Goal: Task Accomplishment & Management: Manage account settings

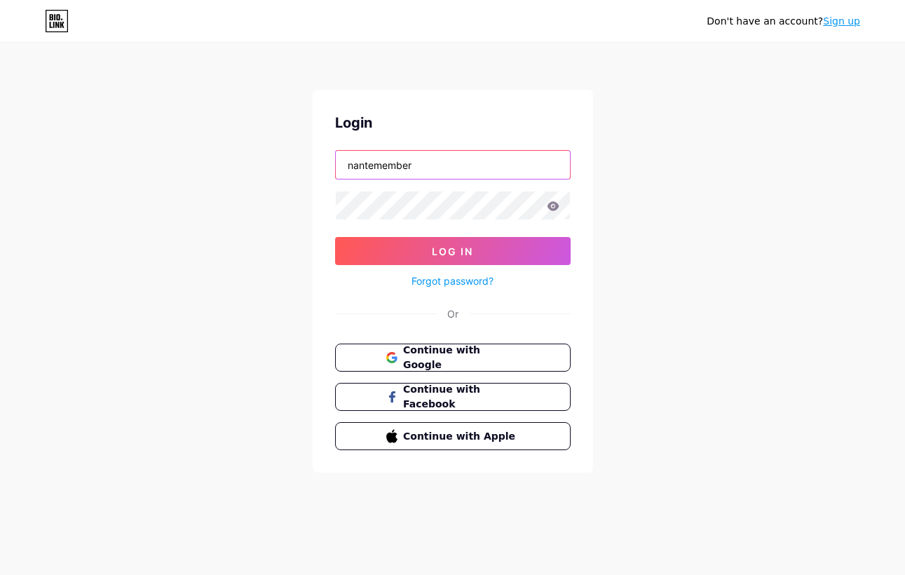
type input "nantemember"
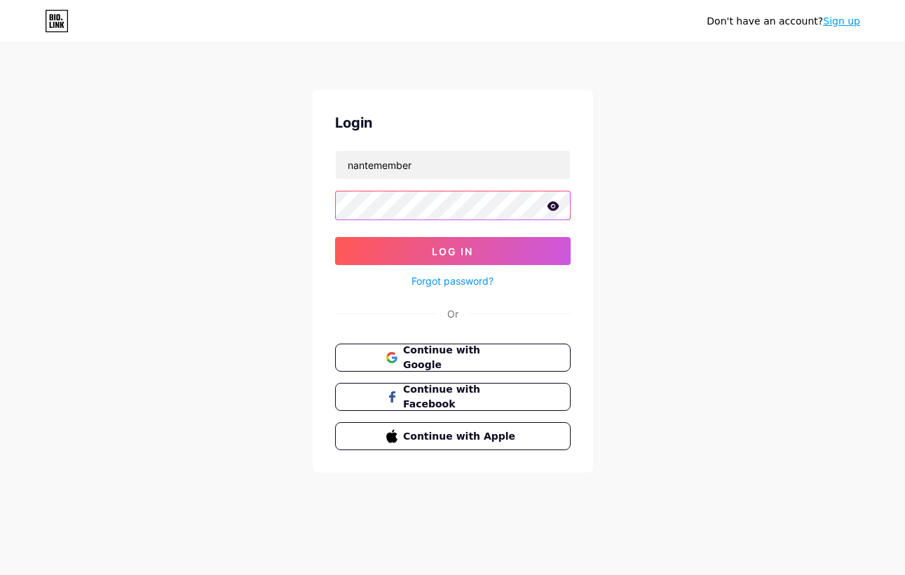
click at [452, 251] on button "Log In" at bounding box center [453, 251] width 236 height 28
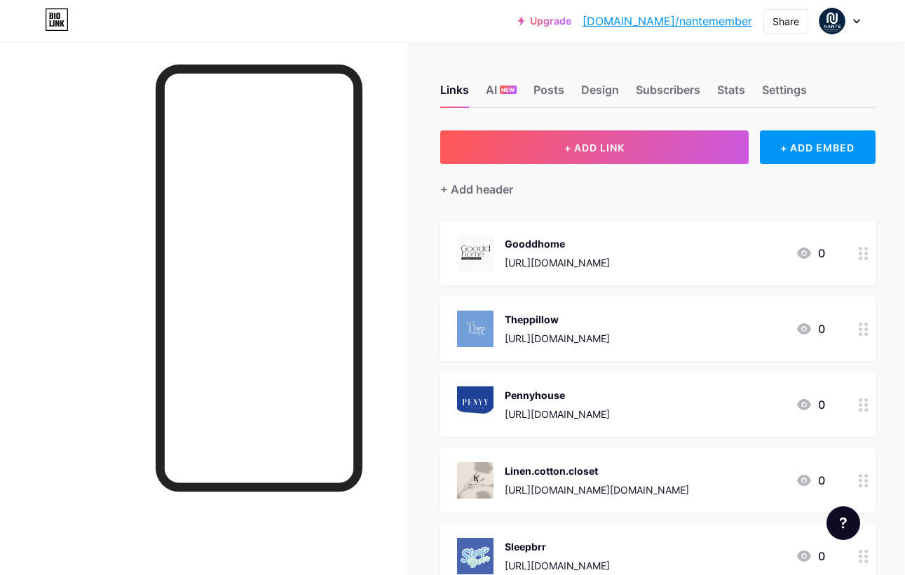
scroll to position [0, 1]
click at [505, 100] on div "AI NEW" at bounding box center [501, 93] width 31 height 25
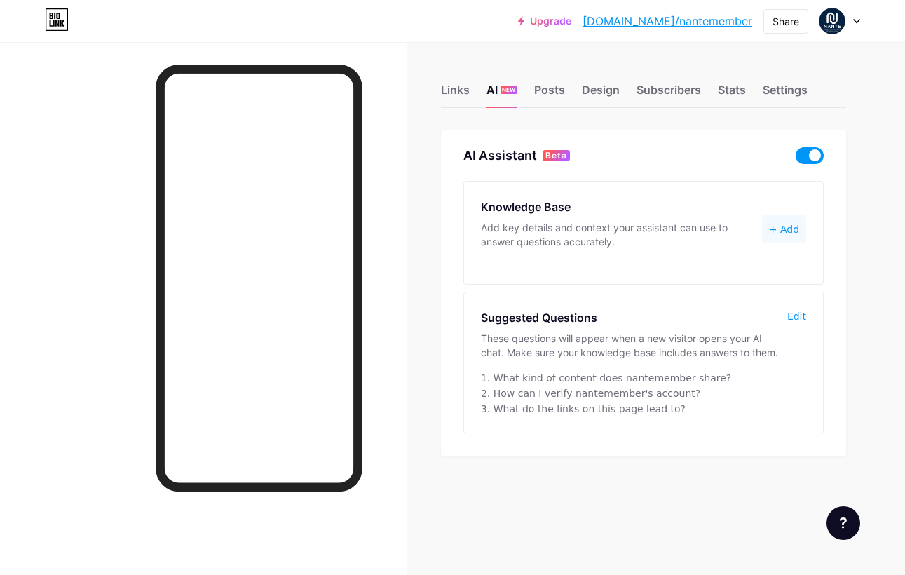
click at [567, 91] on div "Links AI NEW Posts Design Subscribers Stats Settings" at bounding box center [643, 83] width 405 height 49
click at [558, 91] on div "Posts" at bounding box center [549, 93] width 31 height 25
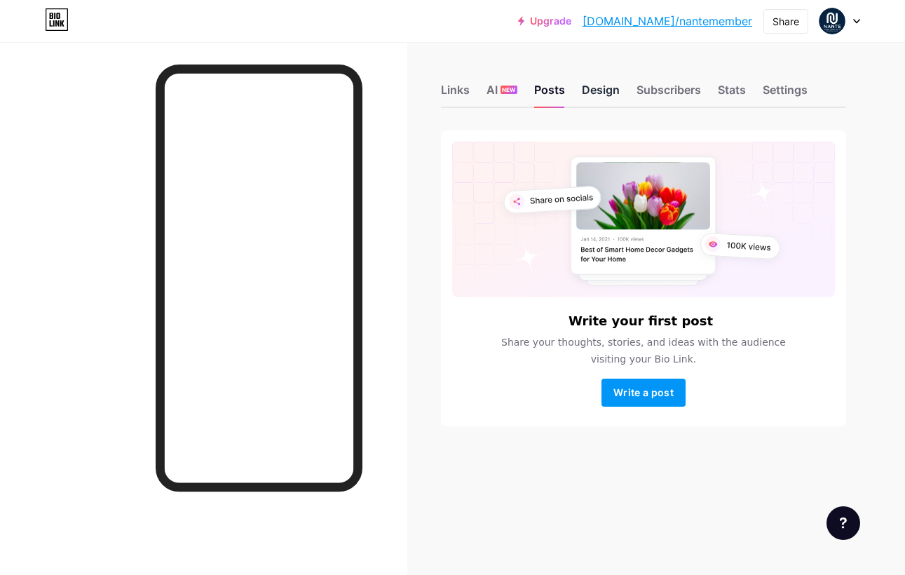
click at [606, 97] on div "Design" at bounding box center [601, 93] width 38 height 25
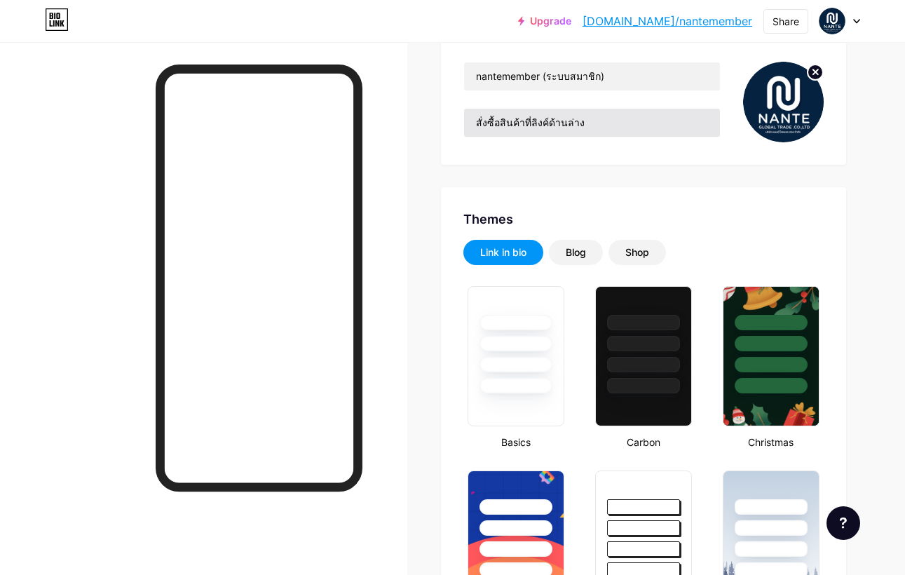
type input "#000000"
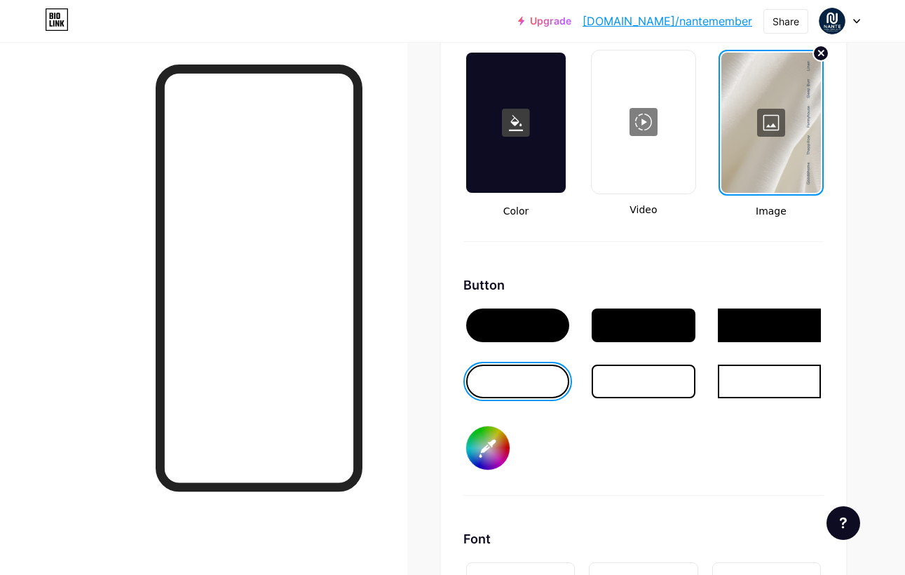
scroll to position [1817, 0]
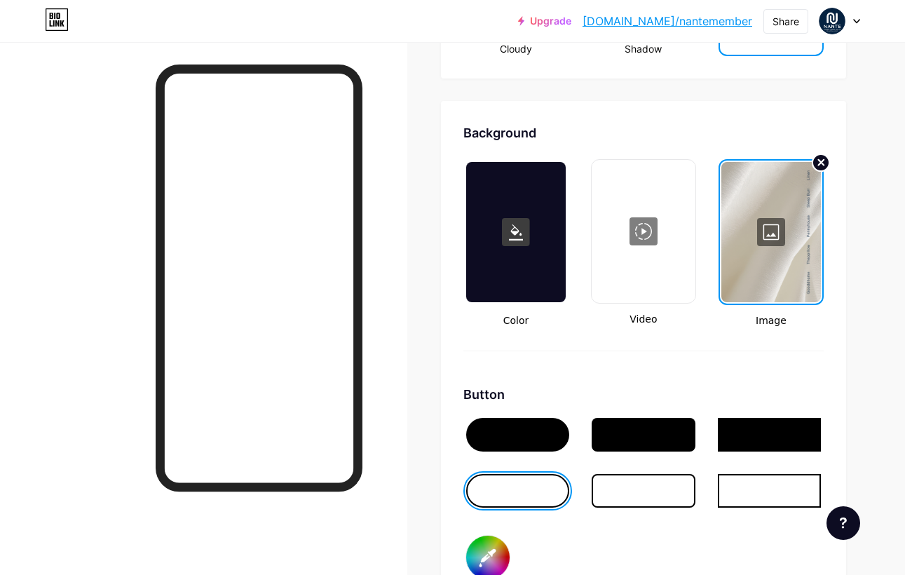
click at [816, 163] on circle at bounding box center [821, 162] width 17 height 17
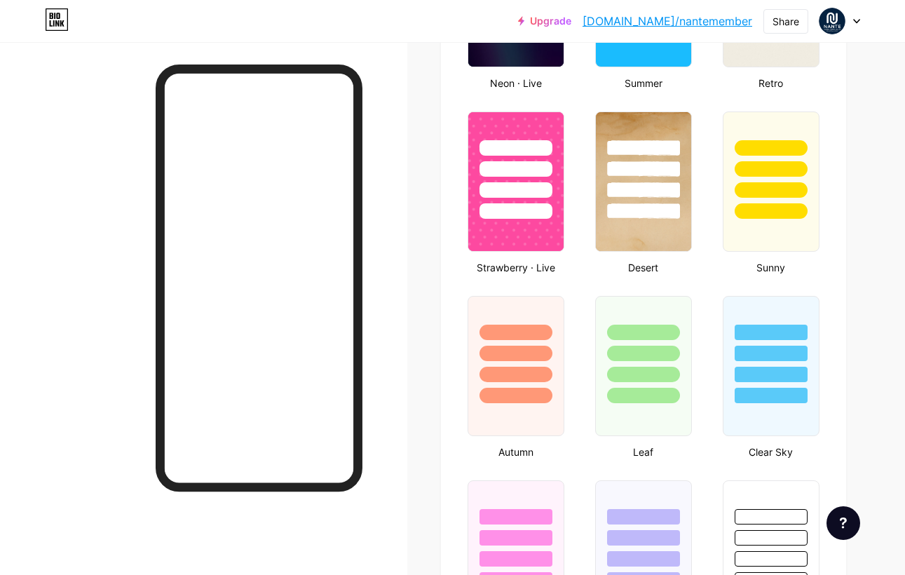
type input "#000000"
type input "#ffffff"
type input "#000000"
type input "#ffffff"
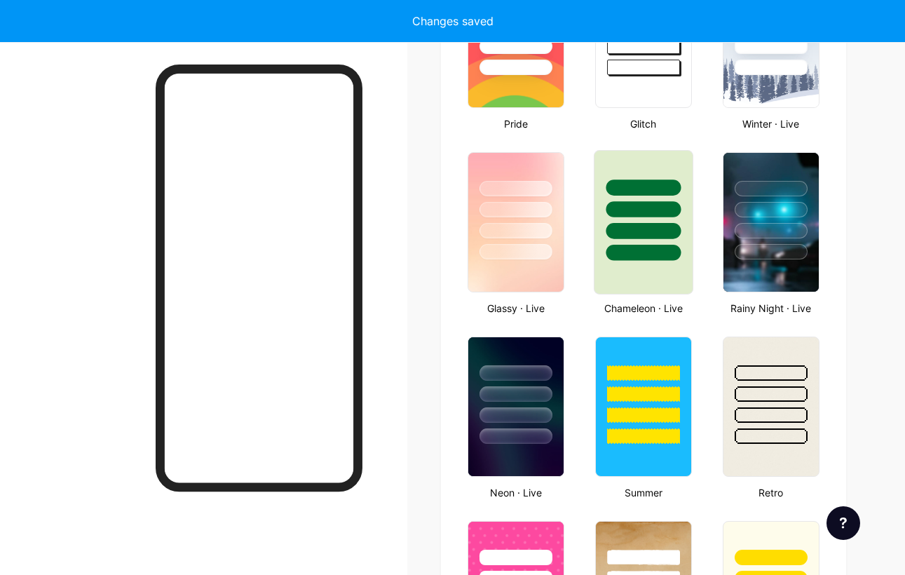
type input "#000000"
type input "#ffffff"
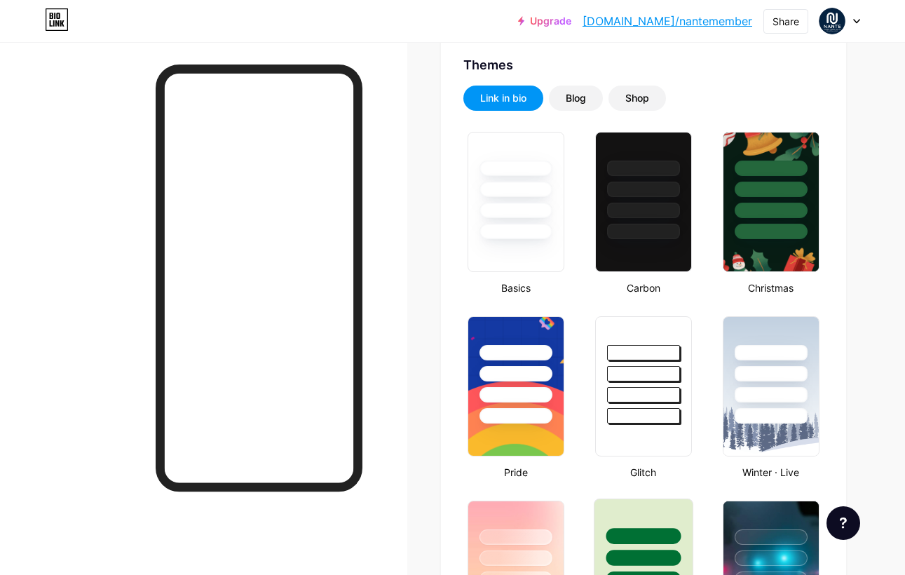
scroll to position [281, 0]
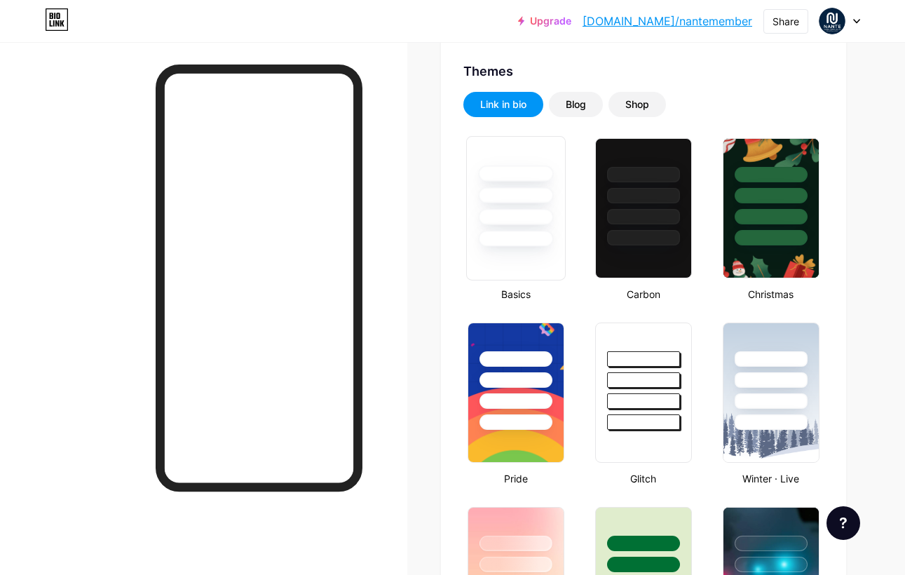
click at [537, 250] on div at bounding box center [516, 208] width 100 height 144
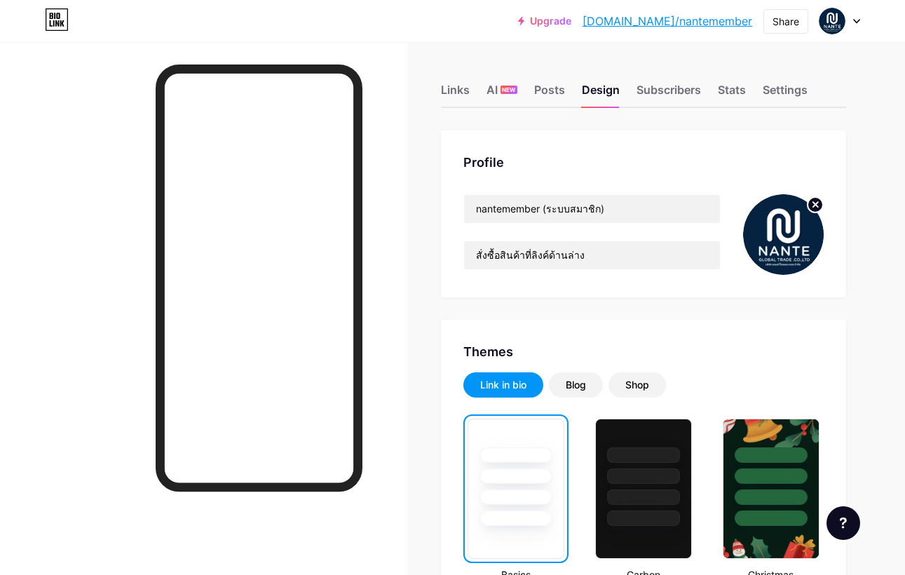
scroll to position [0, 0]
click at [776, 15] on div "Share" at bounding box center [786, 21] width 27 height 15
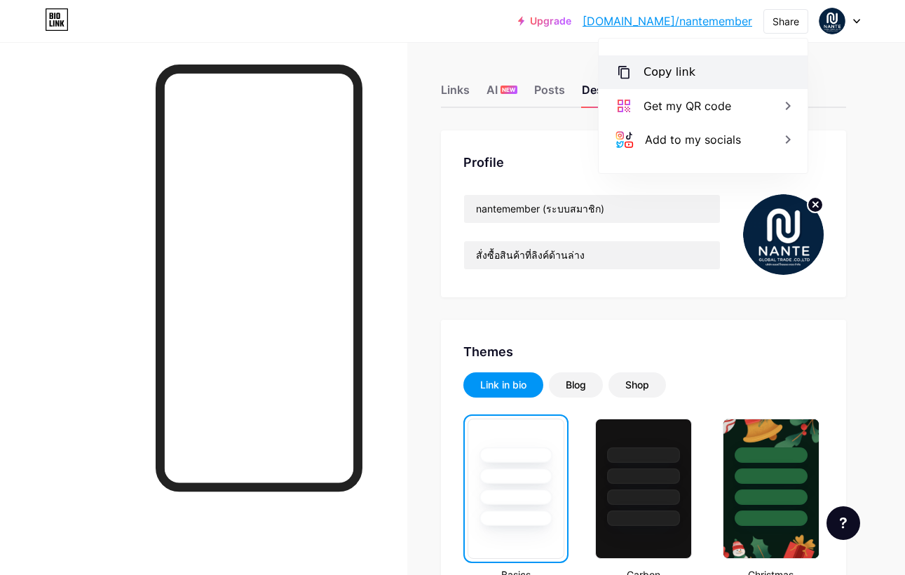
click at [697, 82] on div "Copy link" at bounding box center [703, 72] width 209 height 34
click at [757, 63] on div "Copy link" at bounding box center [703, 72] width 209 height 34
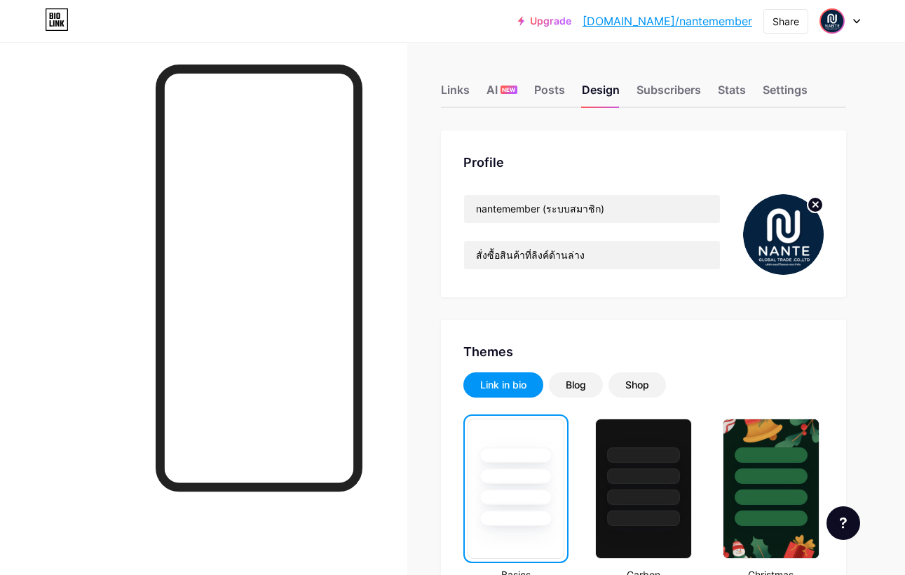
click at [836, 28] on img at bounding box center [832, 21] width 22 height 22
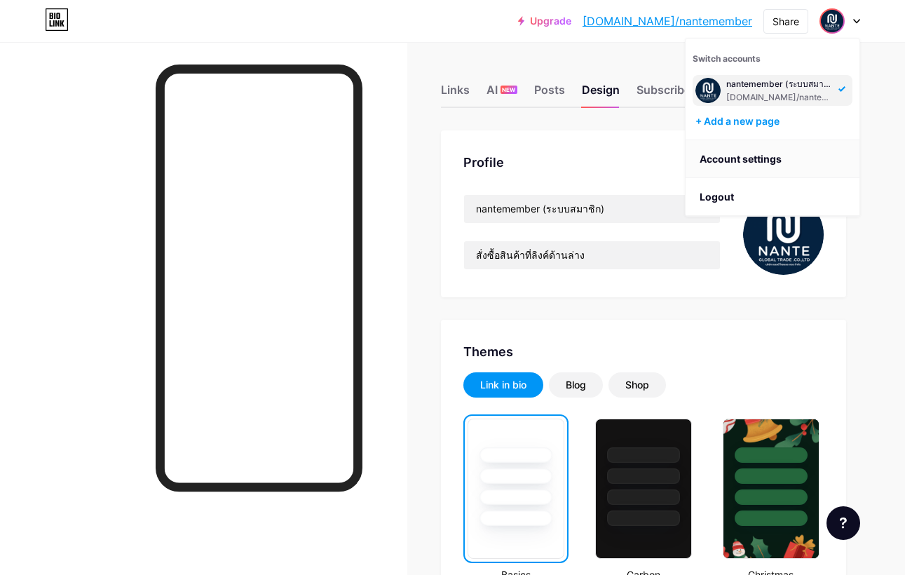
click at [786, 154] on link "Account settings" at bounding box center [773, 159] width 174 height 38
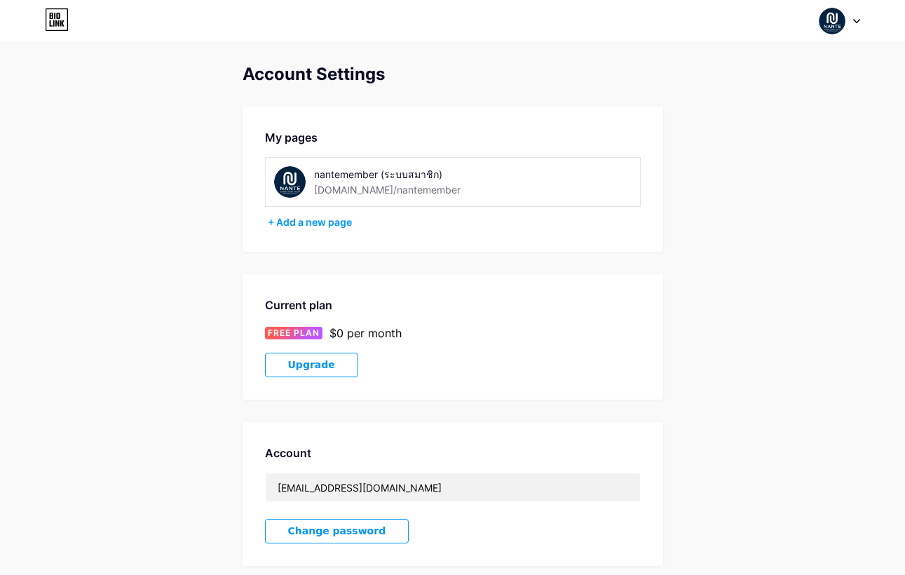
click at [314, 360] on span "Upgrade" at bounding box center [311, 365] width 47 height 12
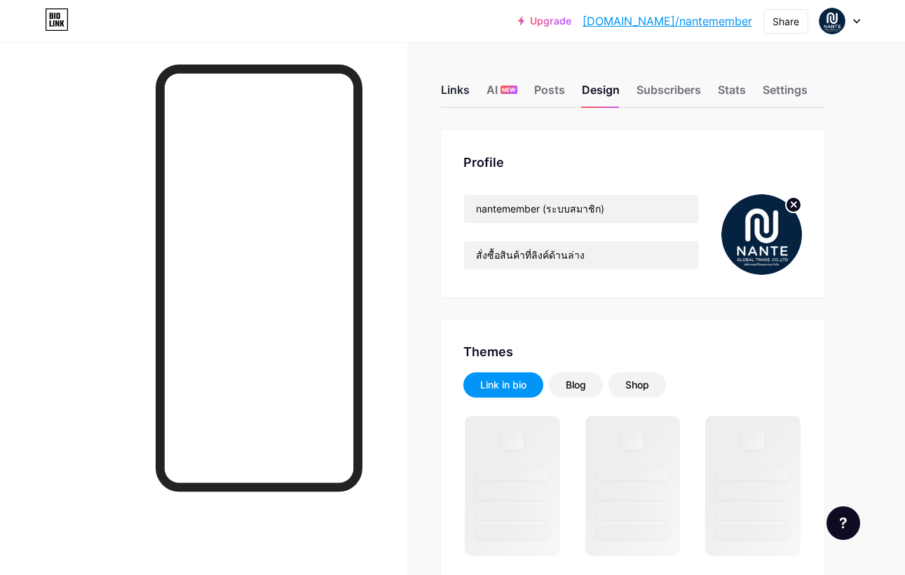
click at [459, 95] on div "Links" at bounding box center [455, 93] width 29 height 25
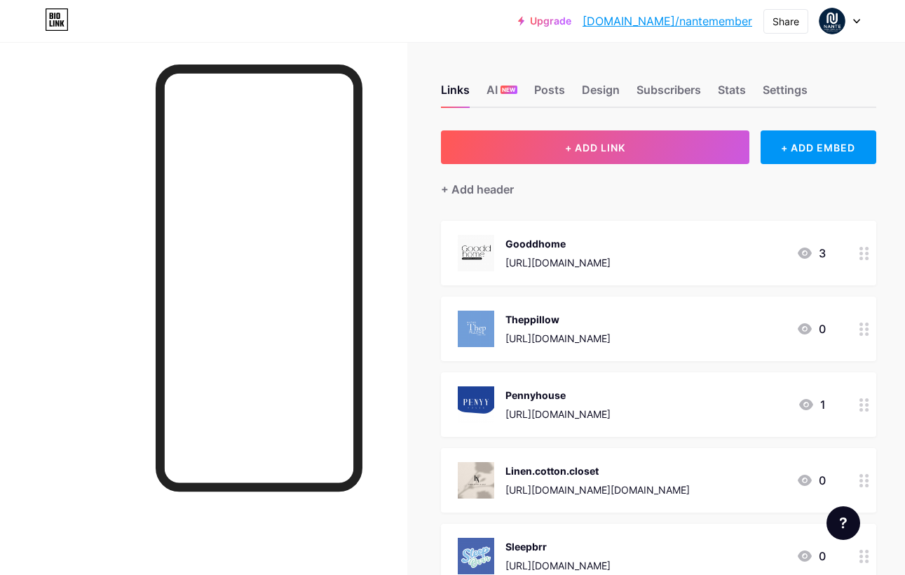
click at [762, 91] on div "Links AI NEW Posts Design Subscribers Stats Settings" at bounding box center [659, 83] width 436 height 49
click at [775, 89] on div "Settings" at bounding box center [785, 93] width 45 height 25
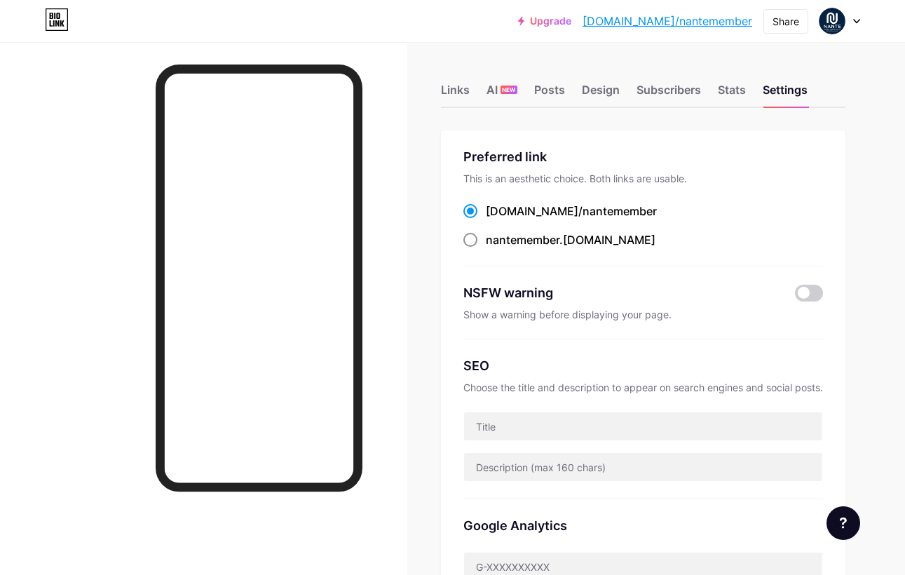
click at [565, 243] on div "nantemember .[DOMAIN_NAME]" at bounding box center [571, 239] width 170 height 17
click at [495, 248] on input "nantemember .[DOMAIN_NAME]" at bounding box center [490, 252] width 9 height 9
radio input "true"
click at [583, 215] on span "nantemember" at bounding box center [620, 211] width 74 height 14
click at [495, 220] on input "[DOMAIN_NAME]/ nantemember" at bounding box center [490, 224] width 9 height 9
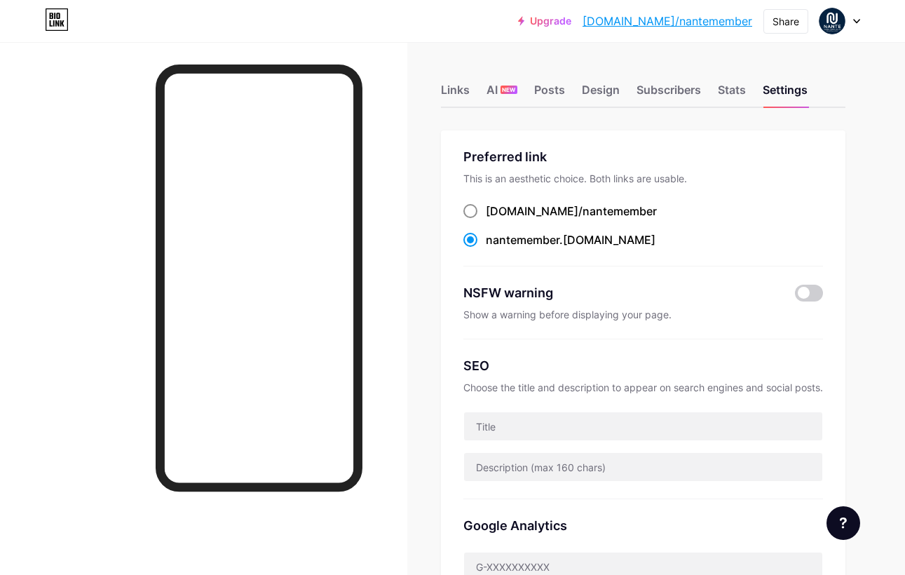
radio input "true"
click at [546, 94] on div "Posts" at bounding box center [549, 93] width 31 height 25
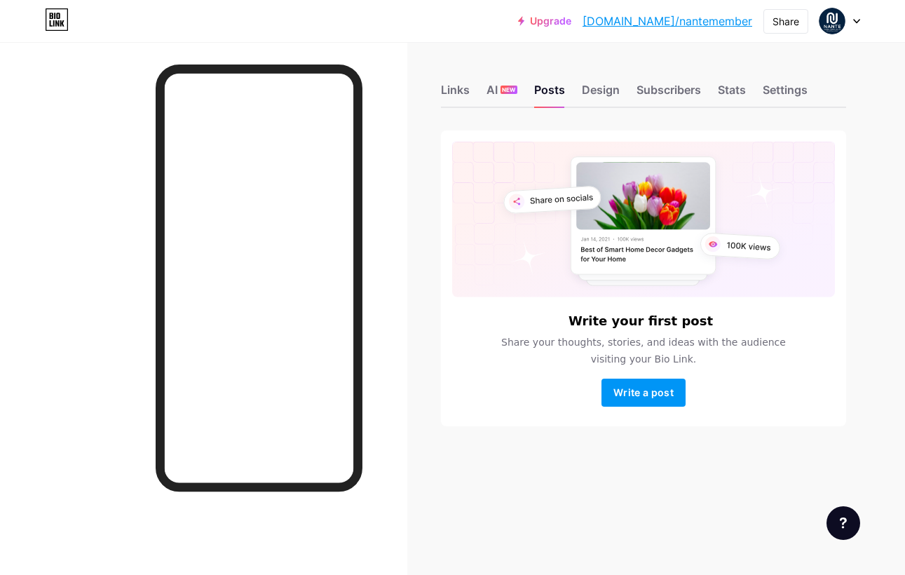
click at [853, 25] on div at bounding box center [840, 20] width 41 height 25
